Goal: Task Accomplishment & Management: Use online tool/utility

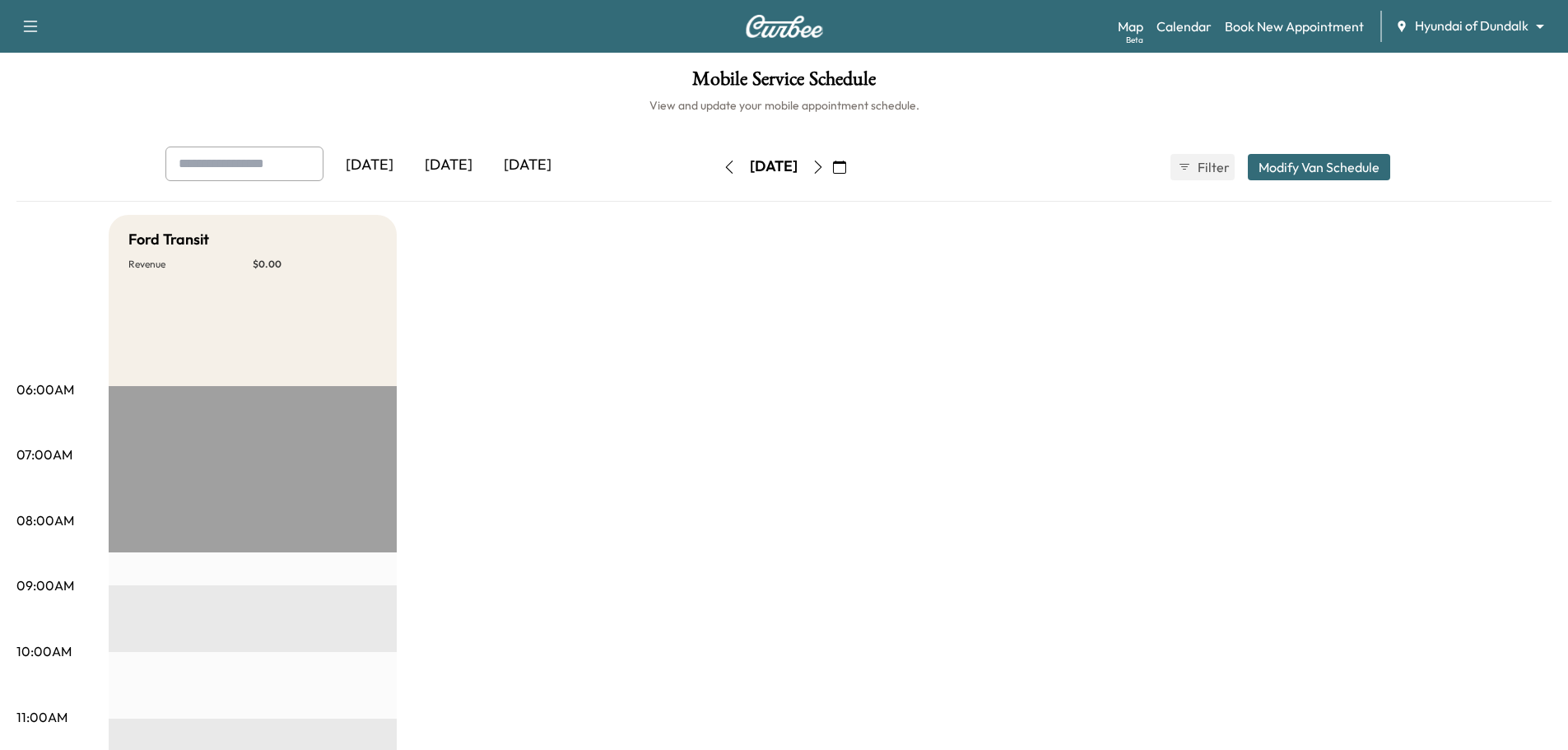
click at [456, 164] on div "[DATE]" at bounding box center [449, 165] width 79 height 38
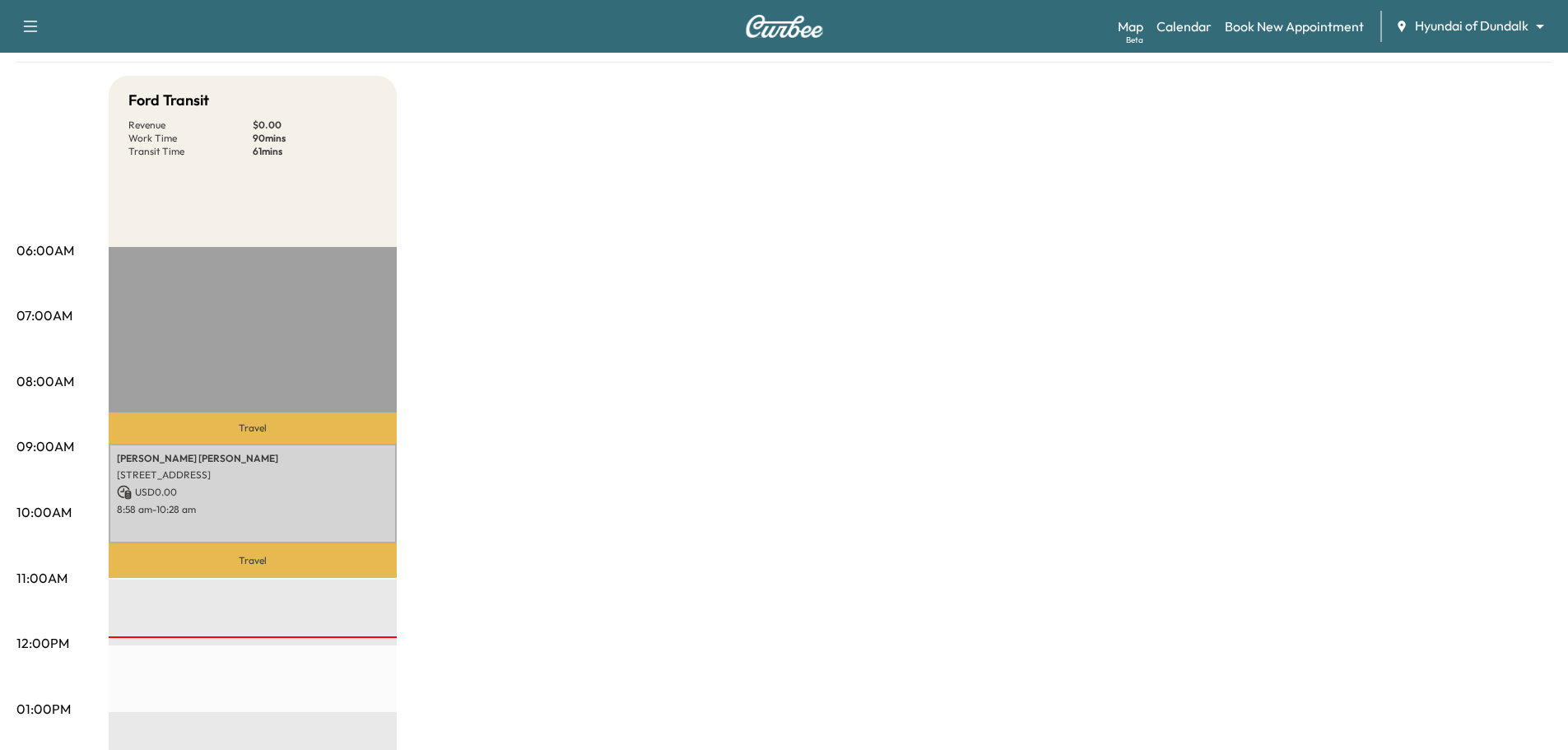
scroll to position [164, 0]
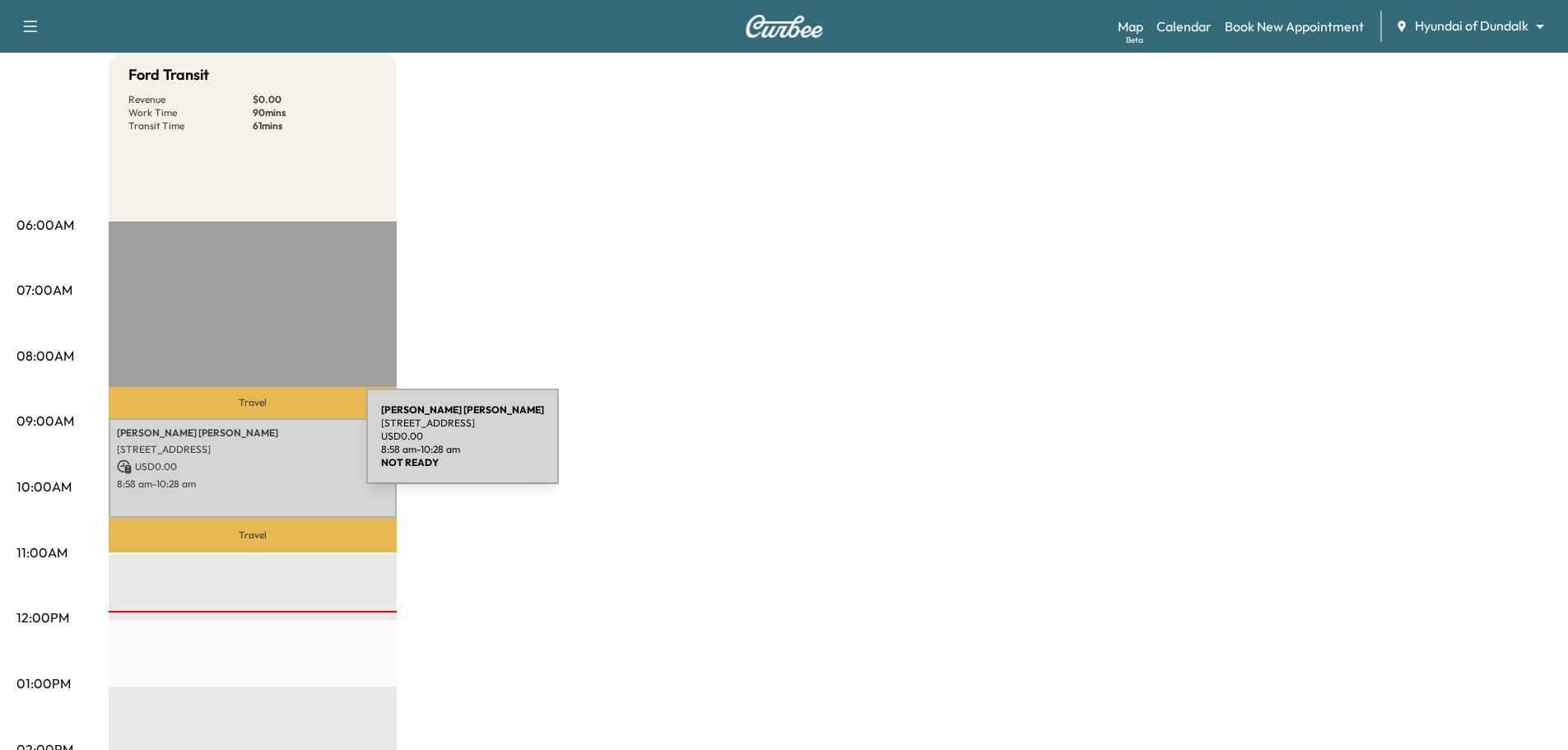
click at [243, 446] on p "[STREET_ADDRESS]" at bounding box center [253, 449] width 272 height 13
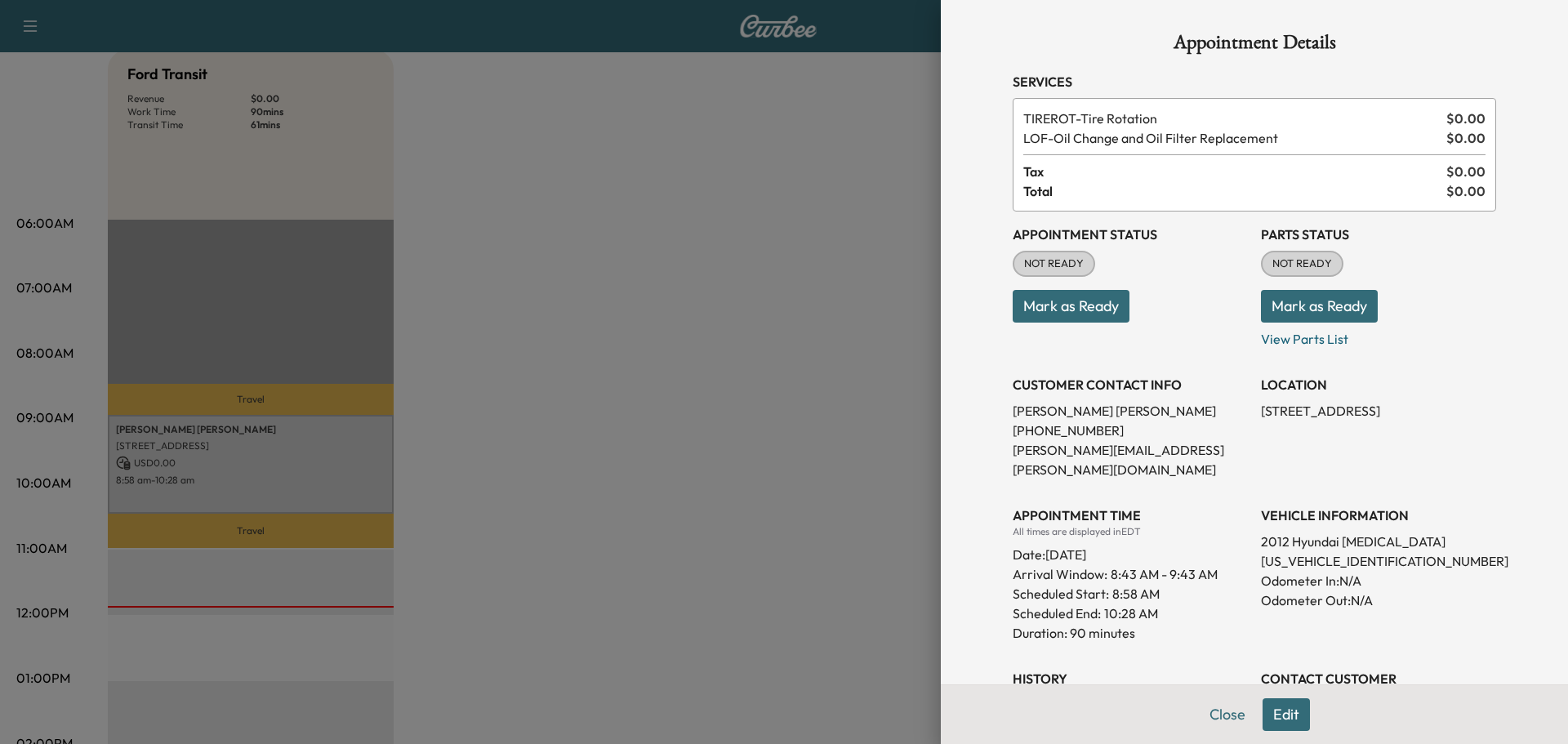
drag, startPoint x: 773, startPoint y: 294, endPoint x: 757, endPoint y: 304, distance: 18.9
click at [773, 295] on div at bounding box center [784, 372] width 1568 height 744
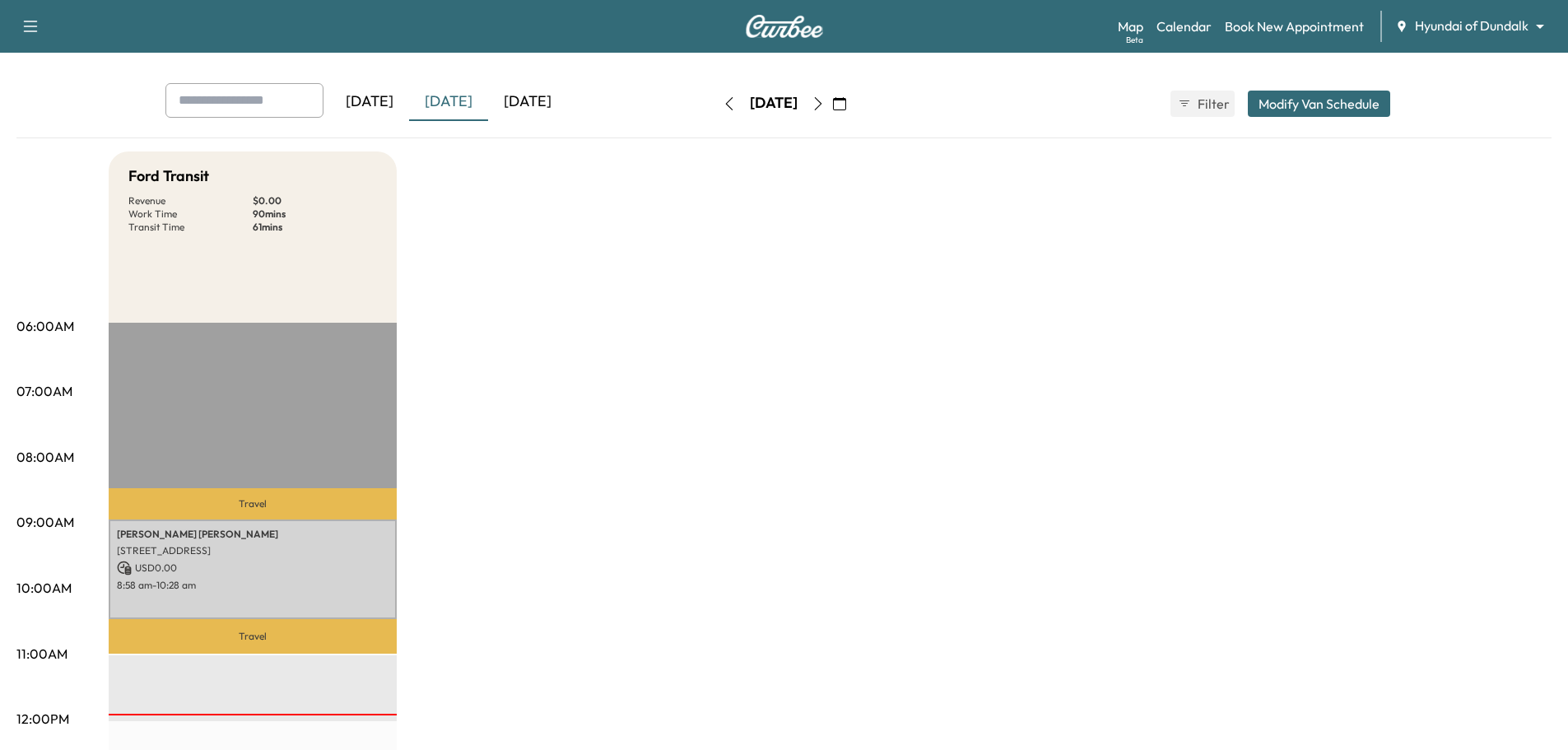
scroll to position [0, 0]
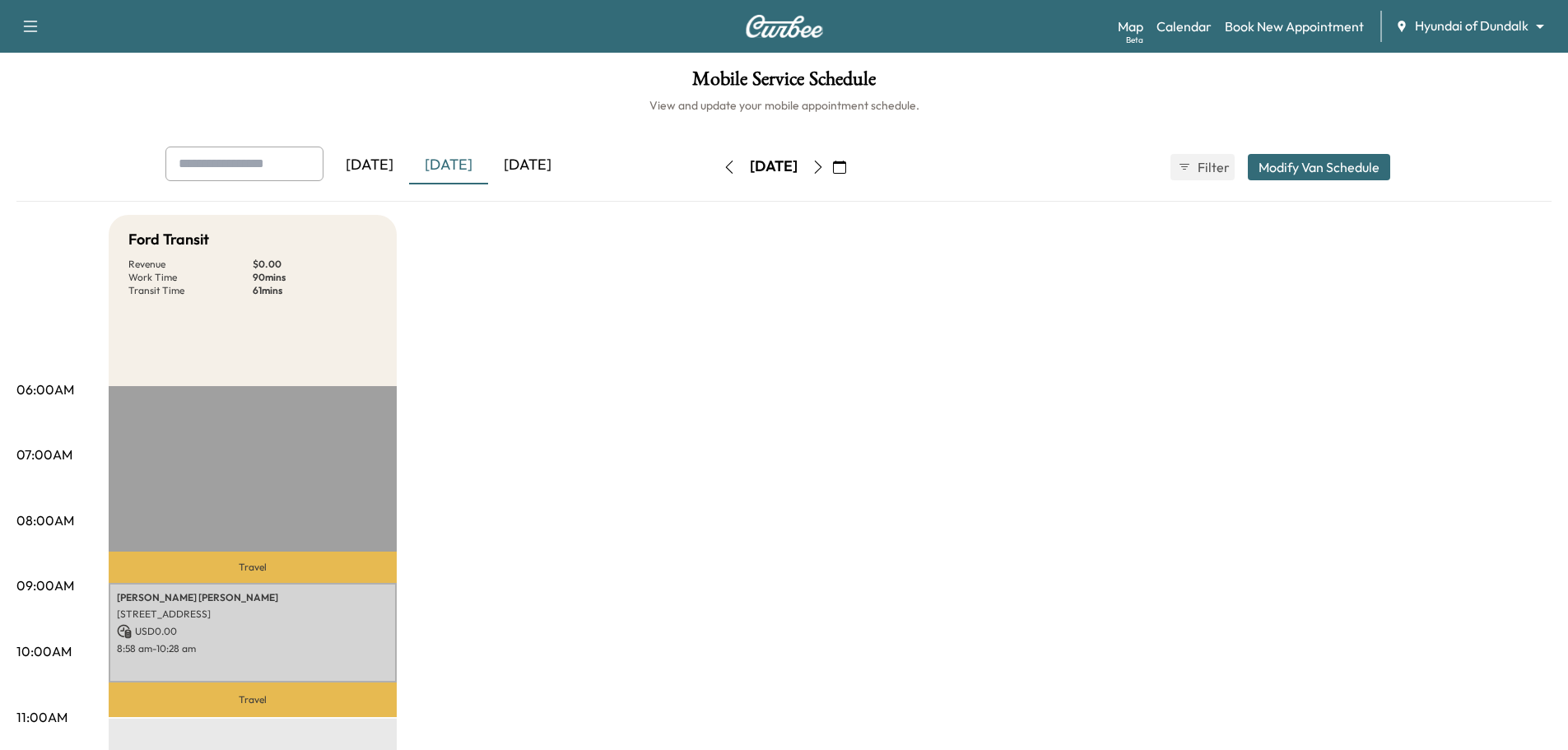
click at [722, 171] on icon "button" at bounding box center [729, 167] width 13 height 13
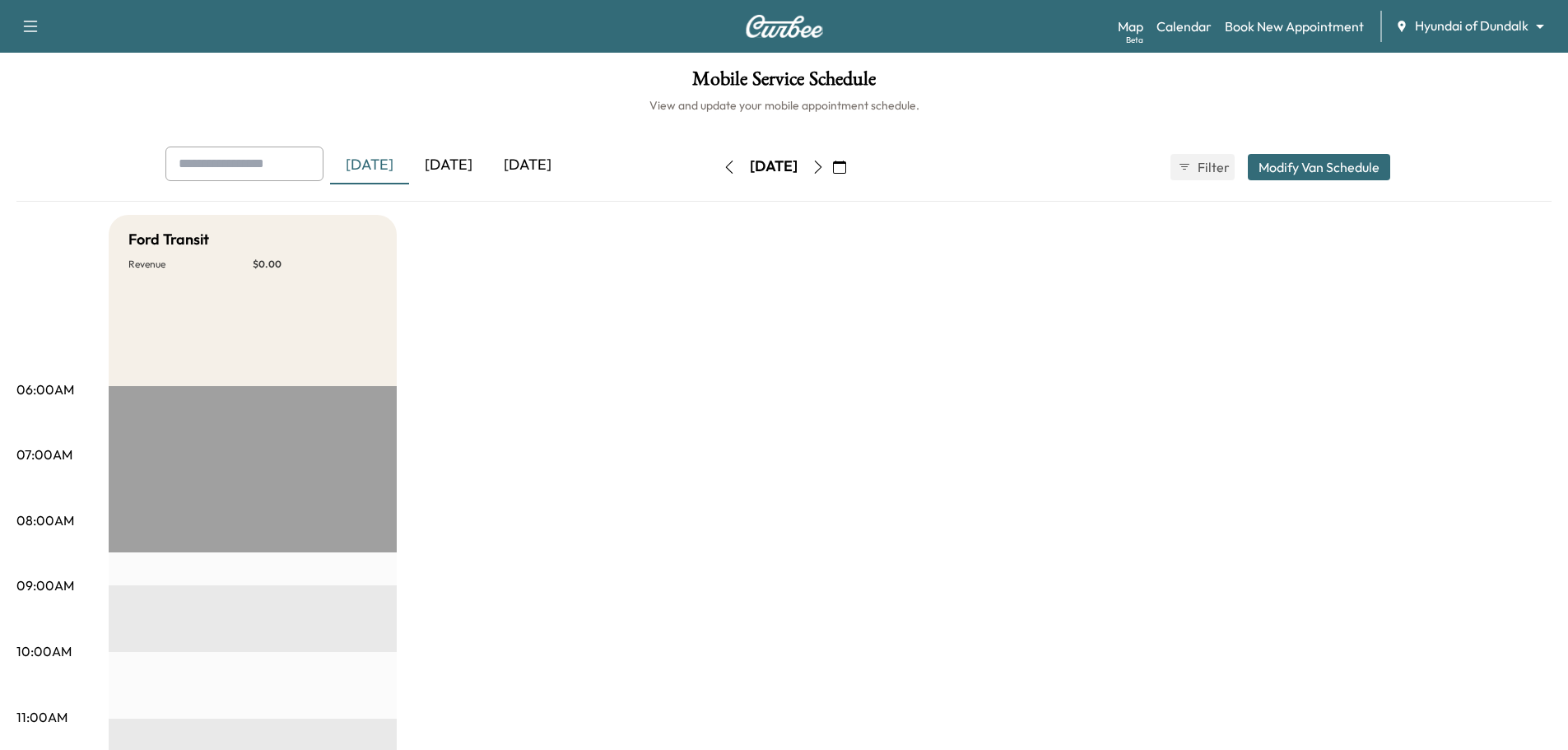
click at [715, 172] on button "button" at bounding box center [729, 166] width 28 height 26
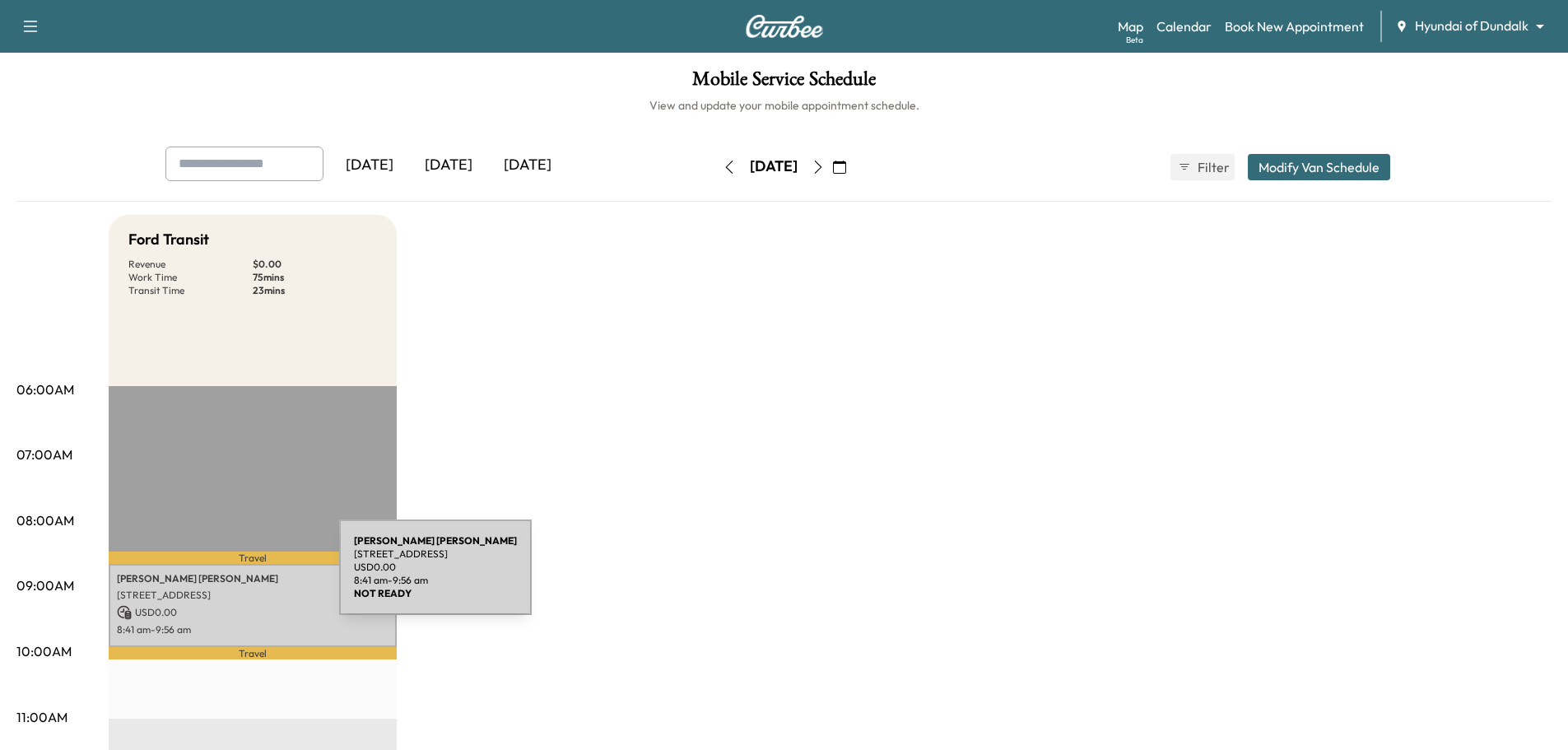
click at [215, 577] on p "[PERSON_NAME]" at bounding box center [253, 578] width 272 height 13
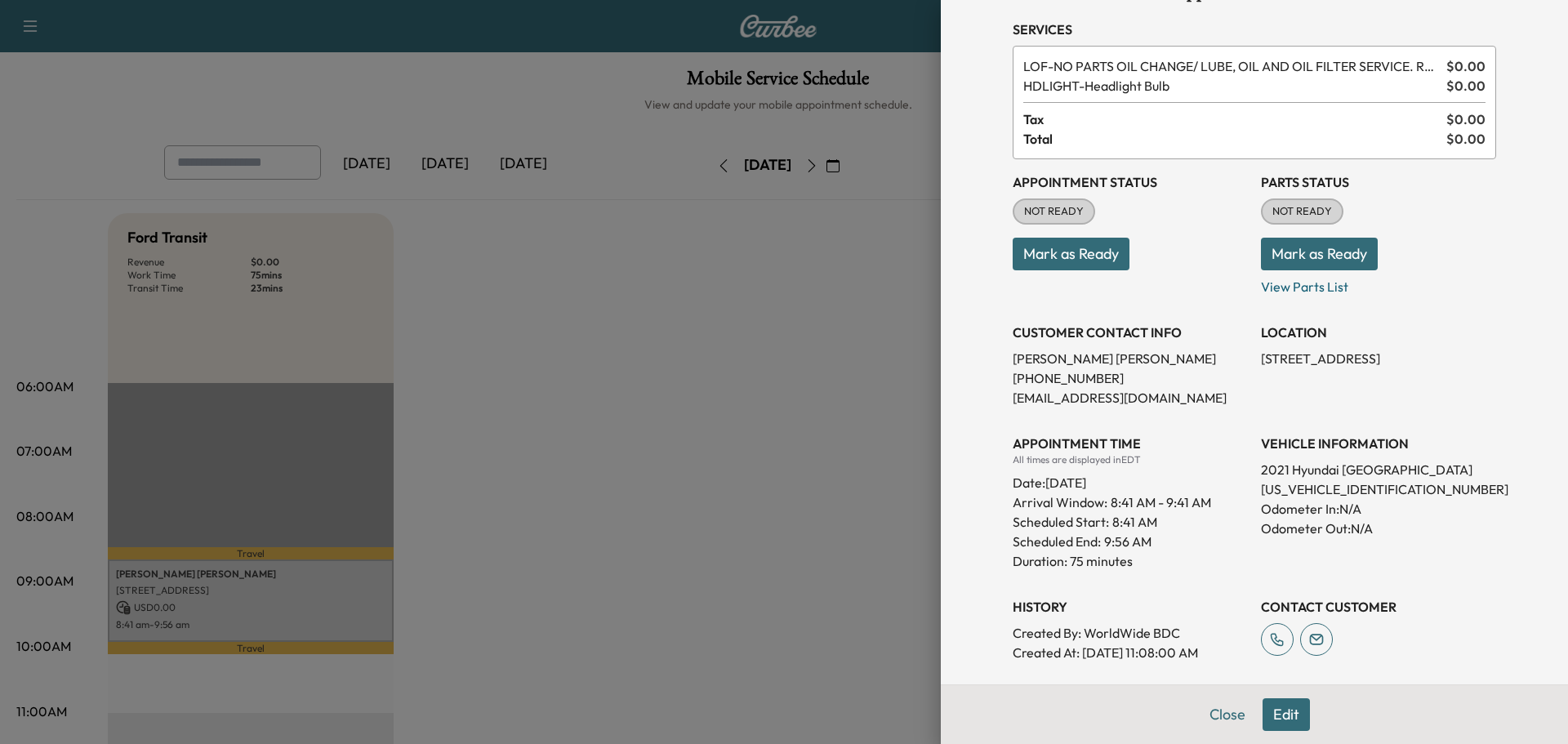
scroll to position [82, 0]
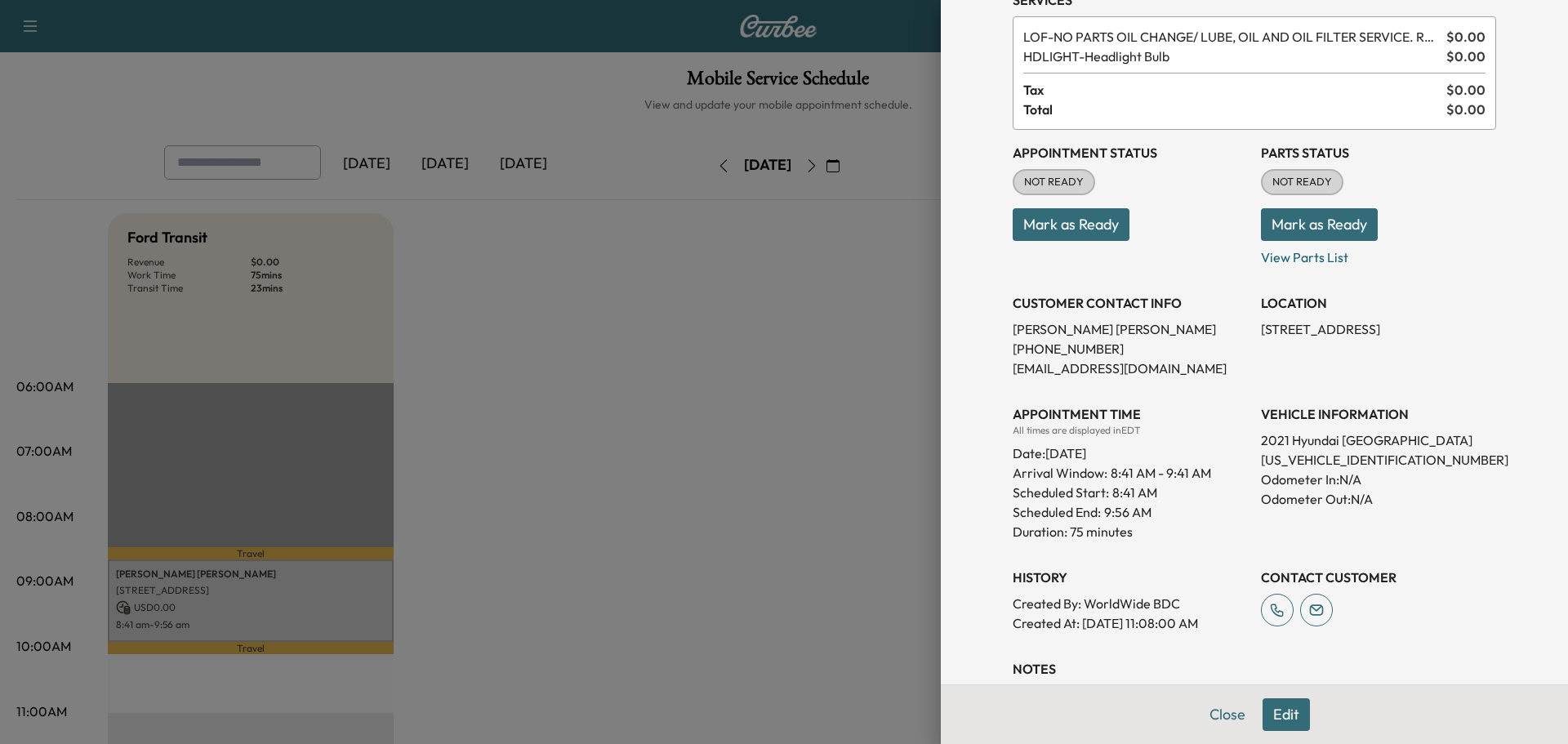
click at [749, 480] on div at bounding box center [784, 372] width 1568 height 744
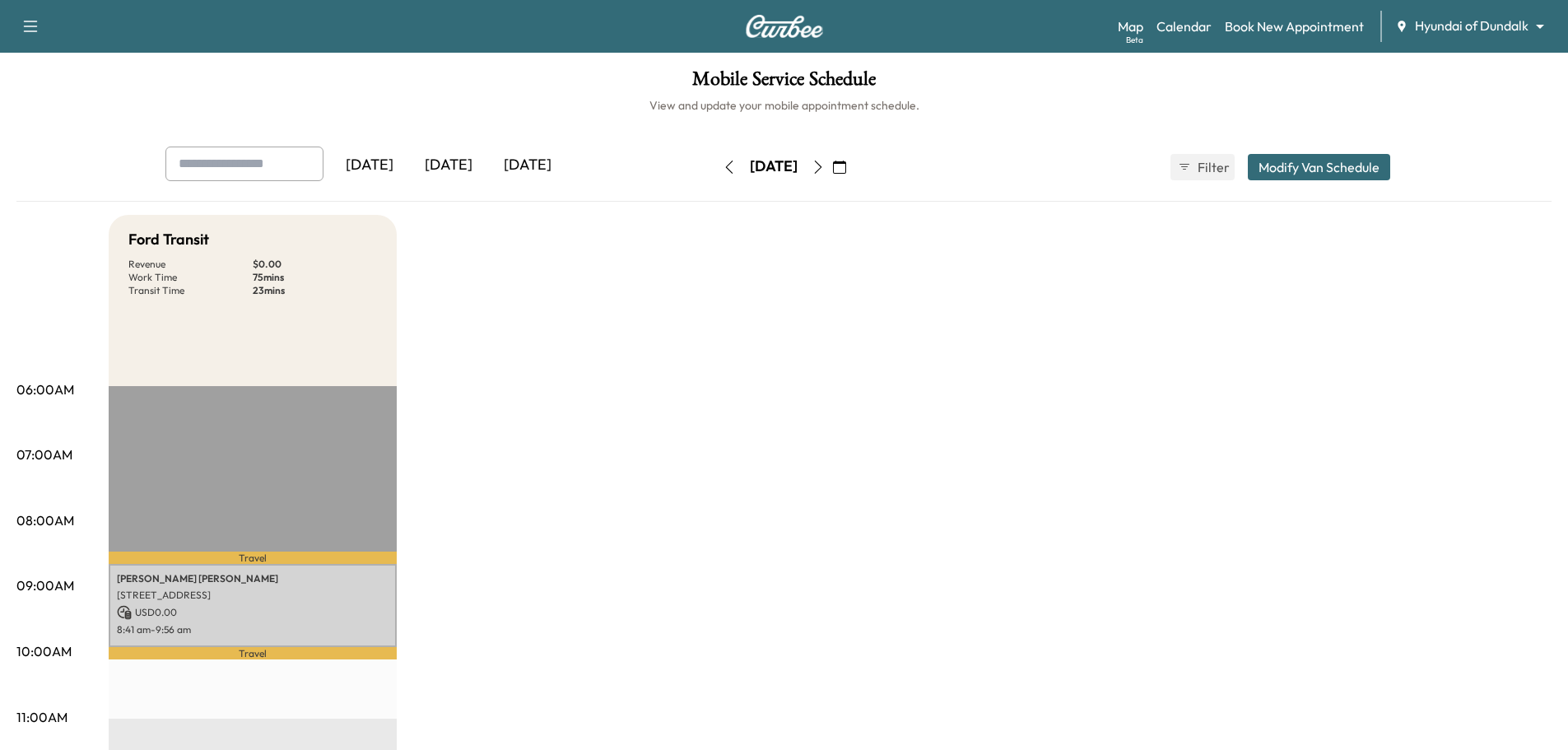
click at [443, 169] on div "[DATE]" at bounding box center [449, 165] width 79 height 38
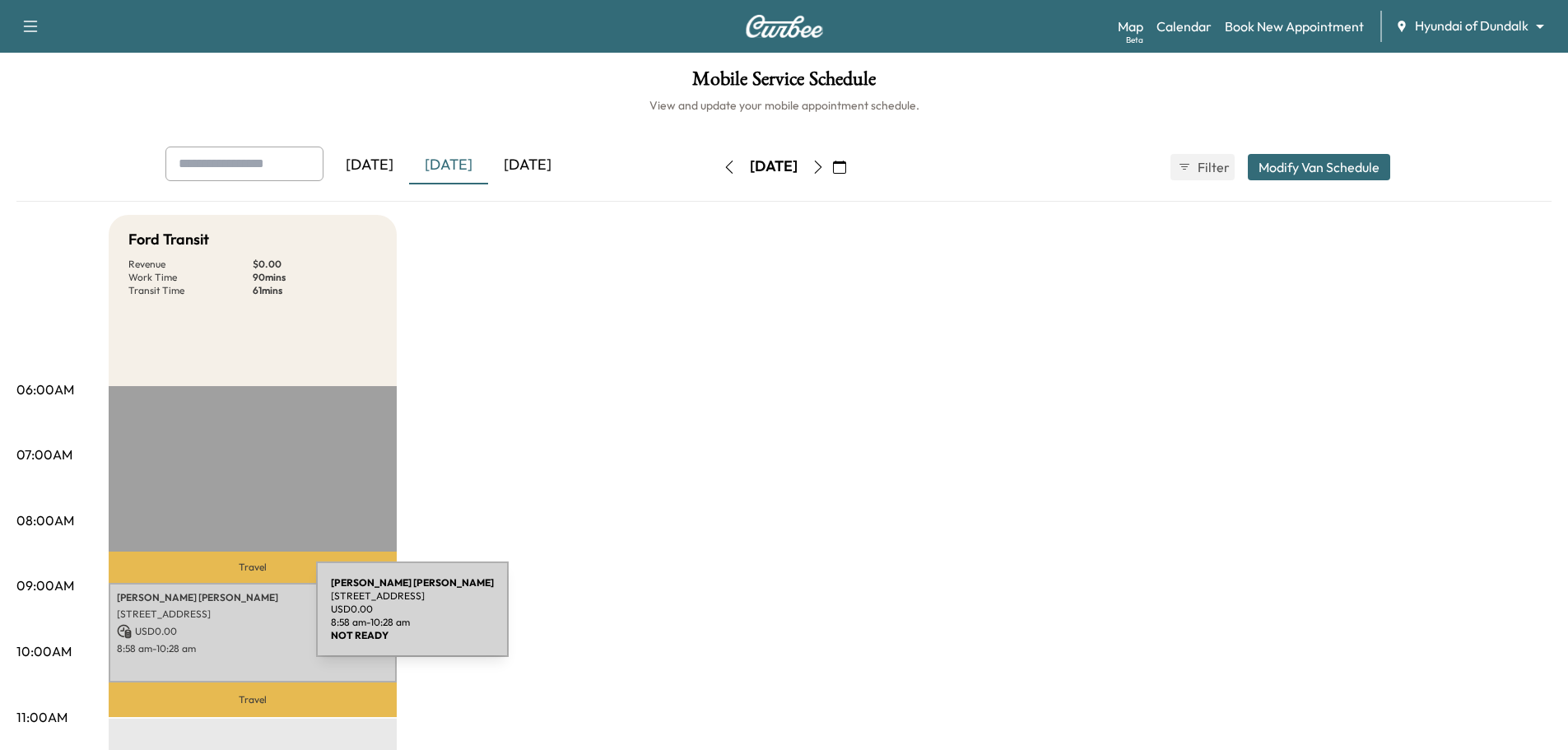
click at [192, 619] on div "[PERSON_NAME] [STREET_ADDRESS] USD 0.00 8:58 am - 10:28 am" at bounding box center [253, 632] width 288 height 99
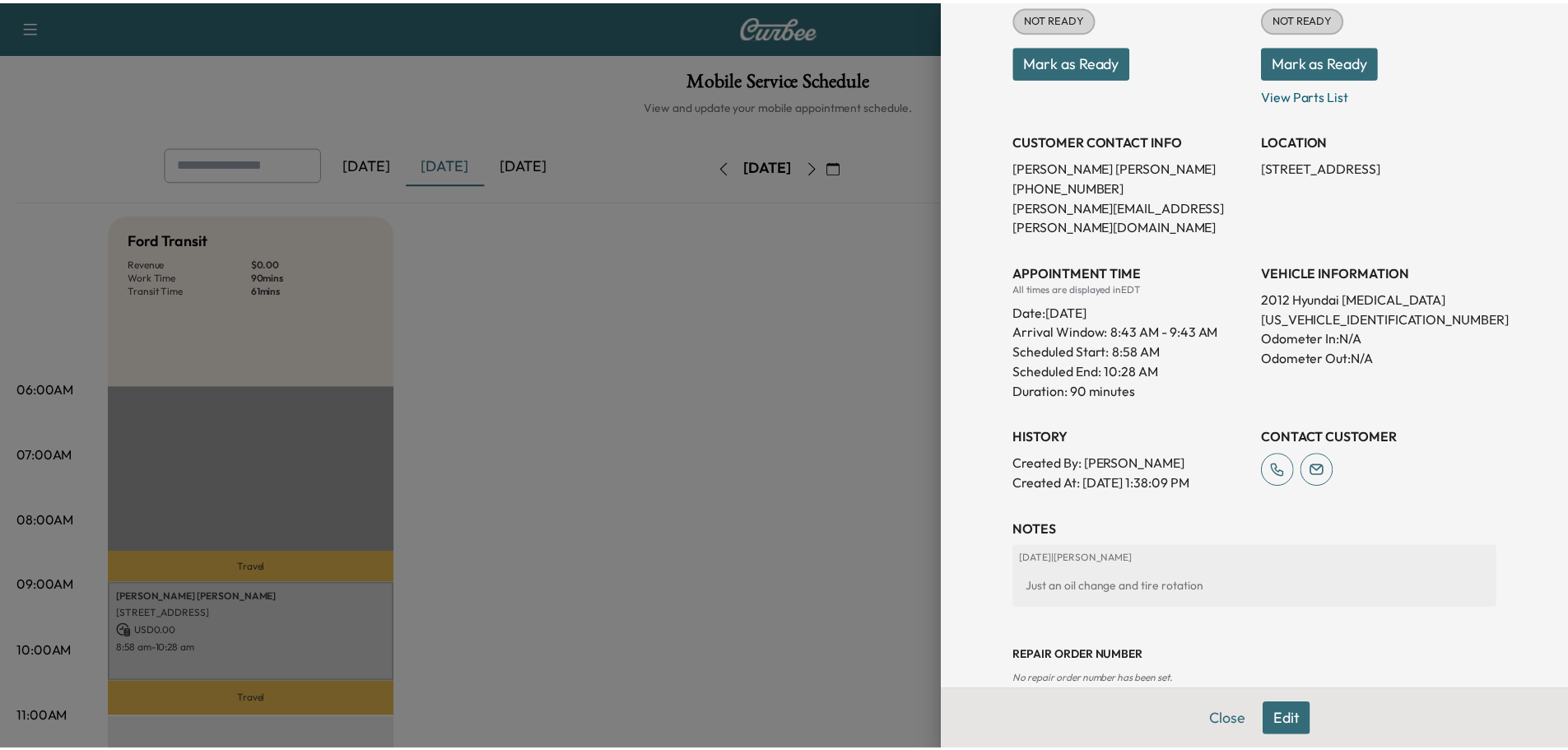
scroll to position [257, 0]
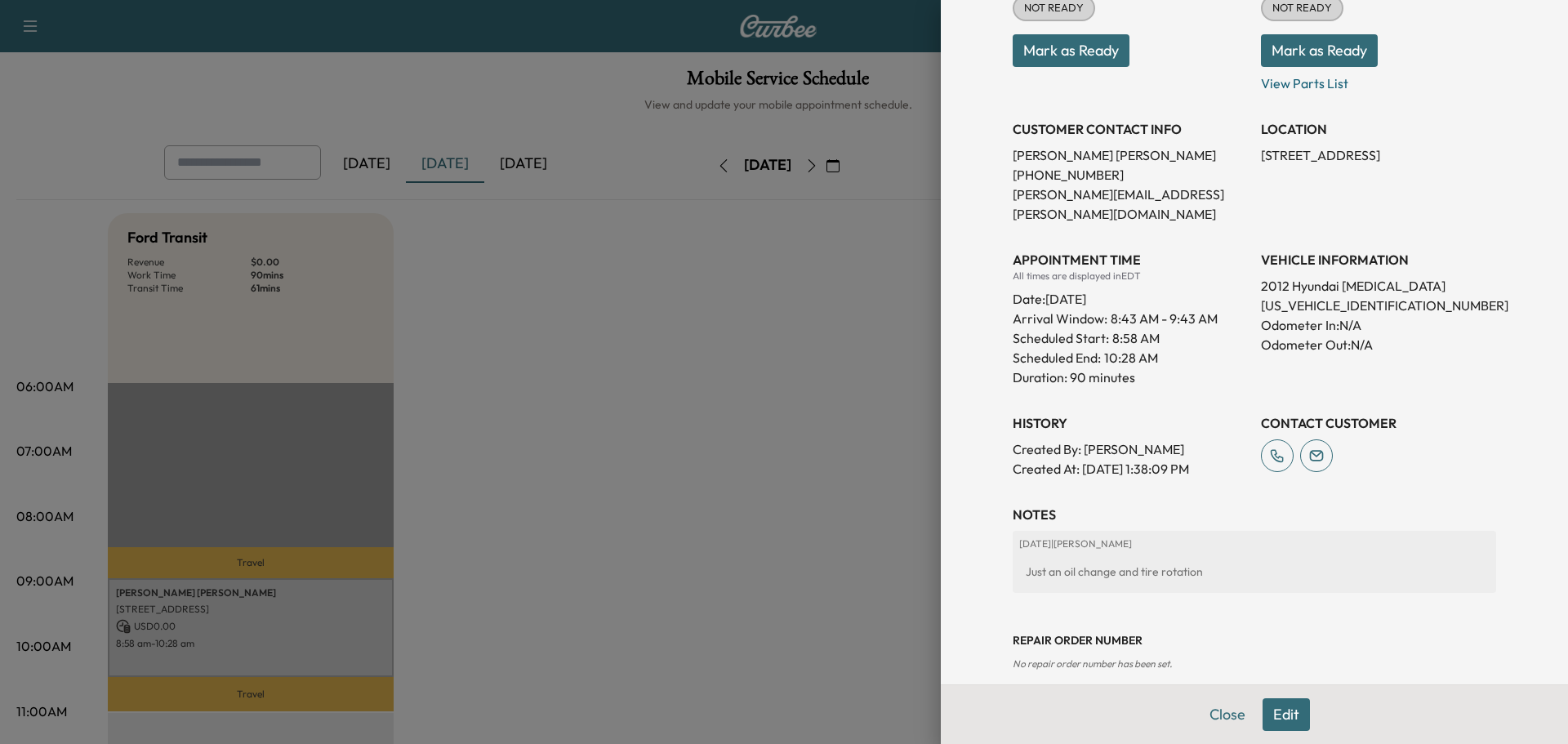
click at [719, 286] on div at bounding box center [784, 372] width 1568 height 744
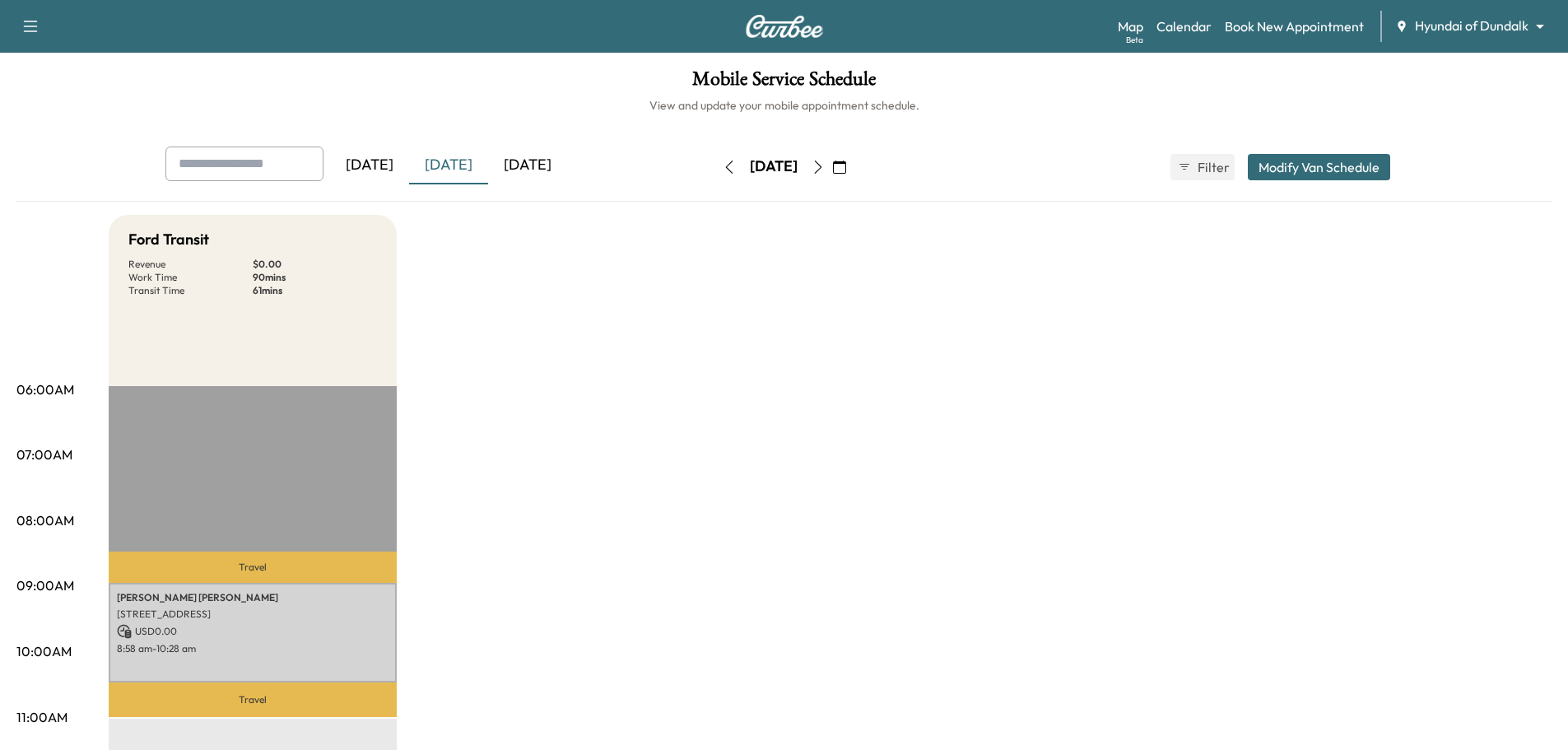
click at [832, 175] on button "button" at bounding box center [818, 166] width 28 height 26
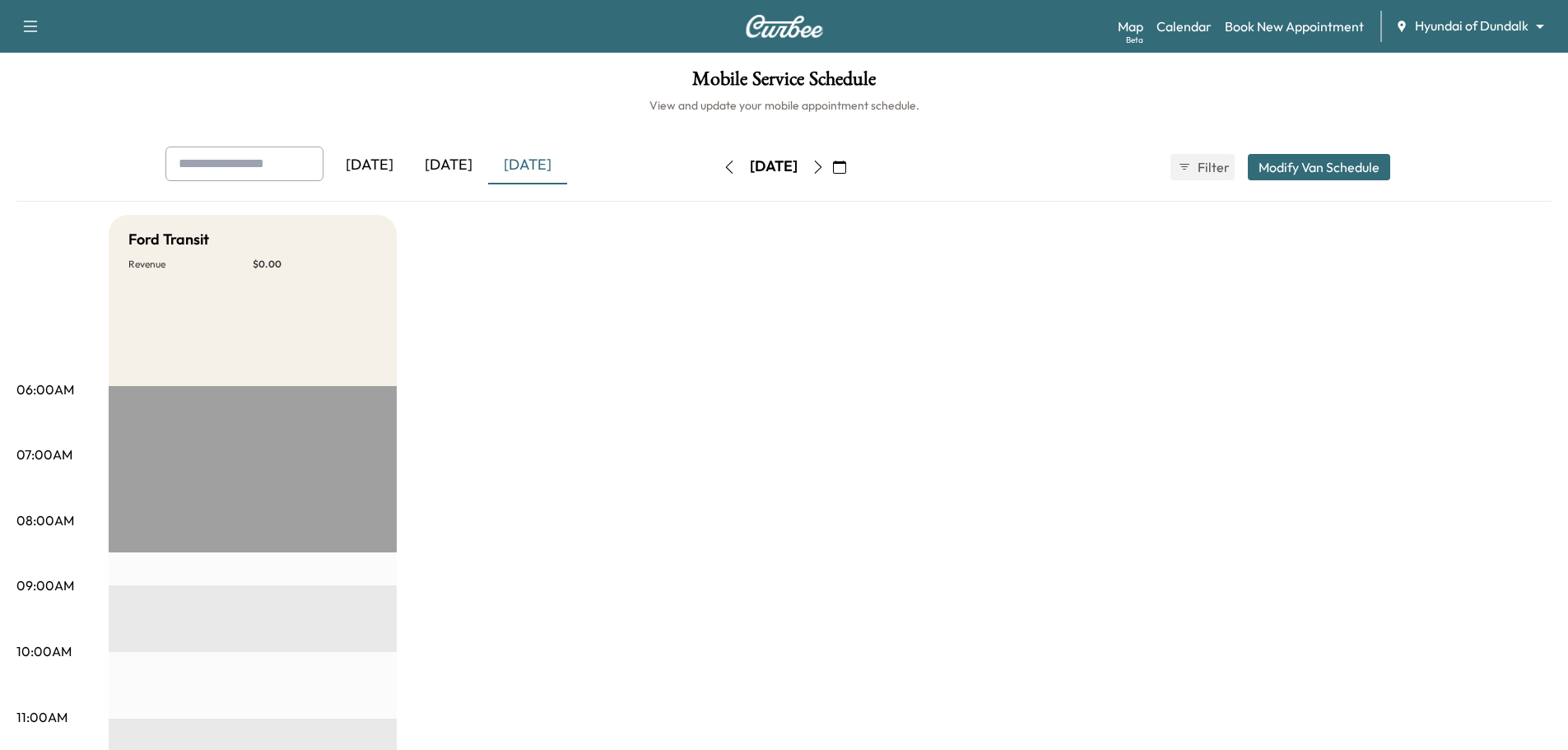
click at [832, 173] on button "button" at bounding box center [818, 166] width 28 height 26
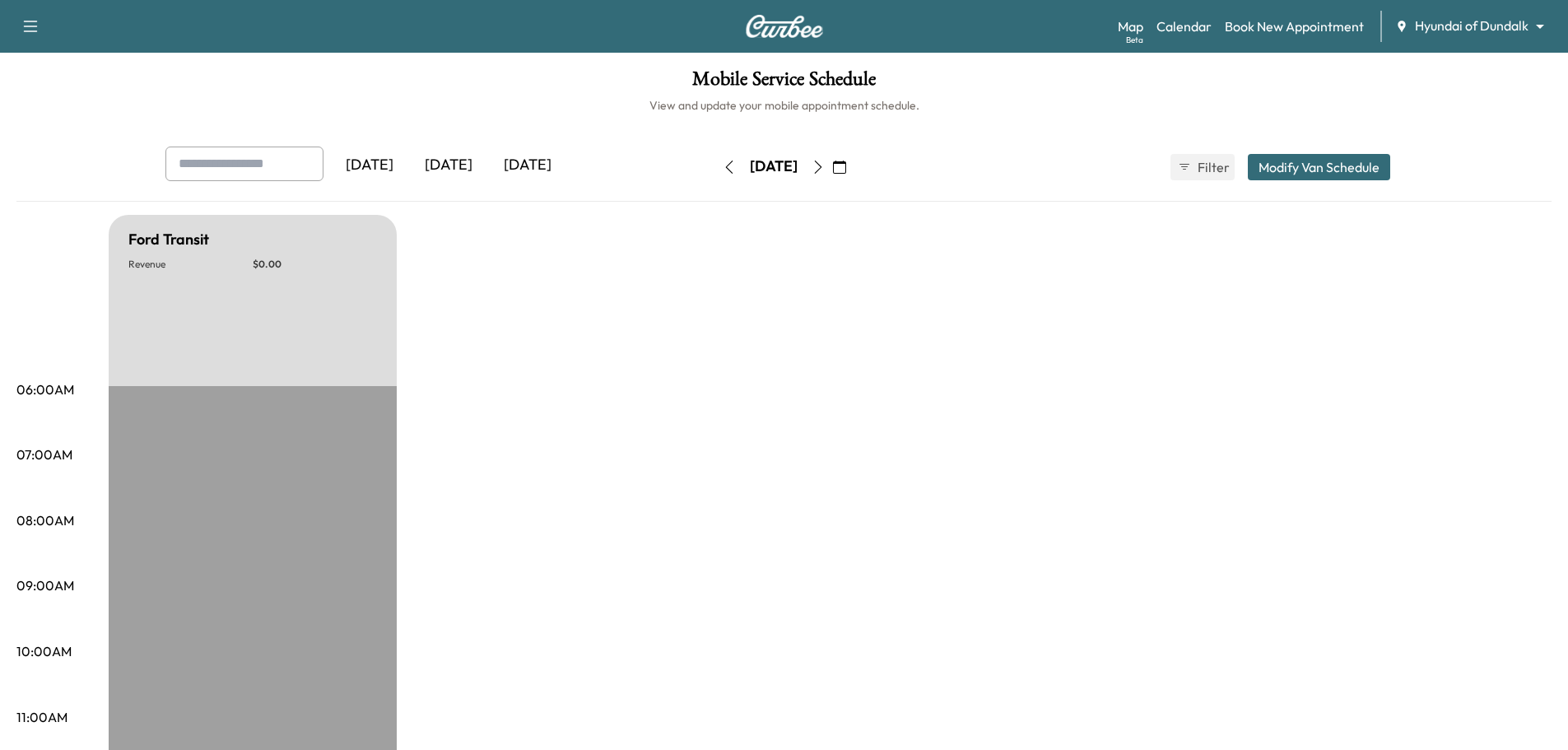
click at [464, 172] on div "[DATE]" at bounding box center [449, 165] width 79 height 38
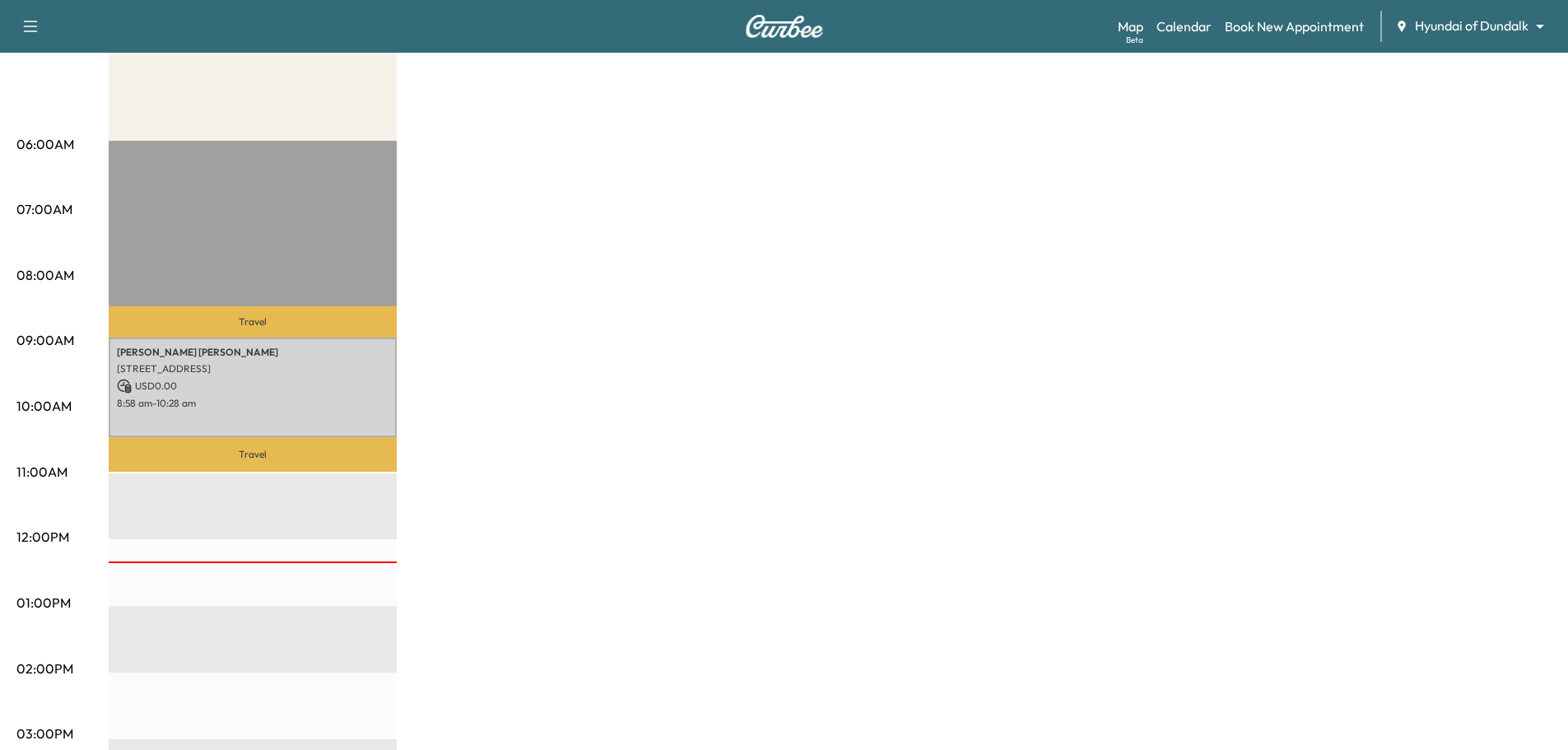
scroll to position [247, 0]
